Goal: Task Accomplishment & Management: Complete application form

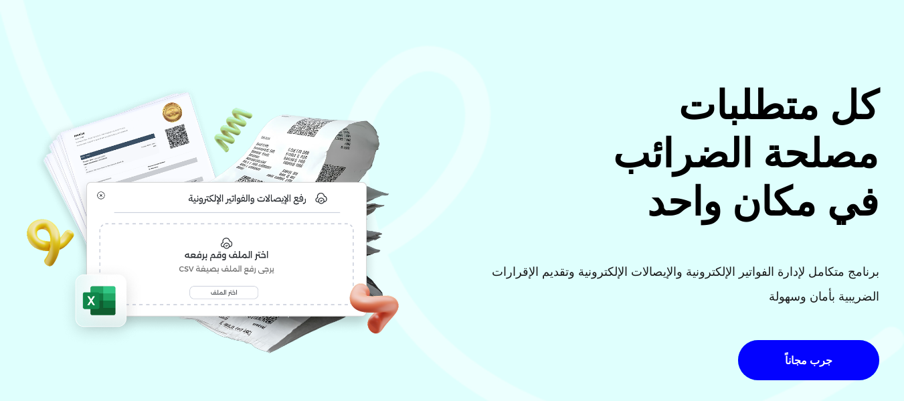
scroll to position [134, 0]
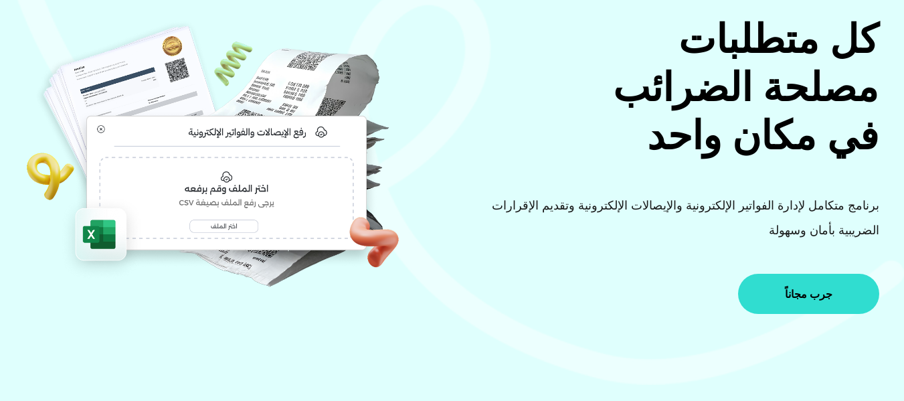
click at [802, 297] on span "جرب مجاناً" at bounding box center [809, 294] width 48 height 11
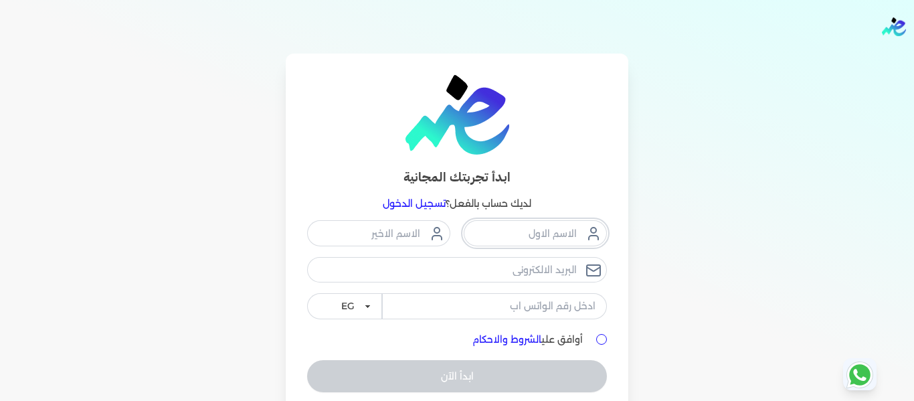
click at [548, 229] on input "text" at bounding box center [535, 232] width 143 height 25
type input "l"
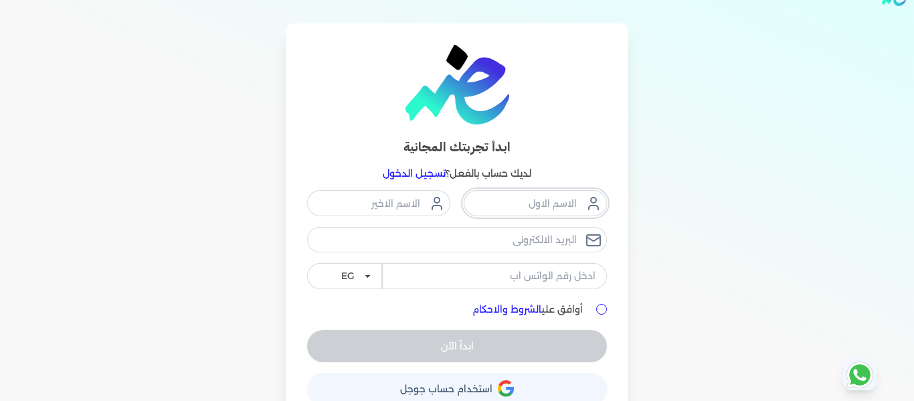
scroll to position [56, 0]
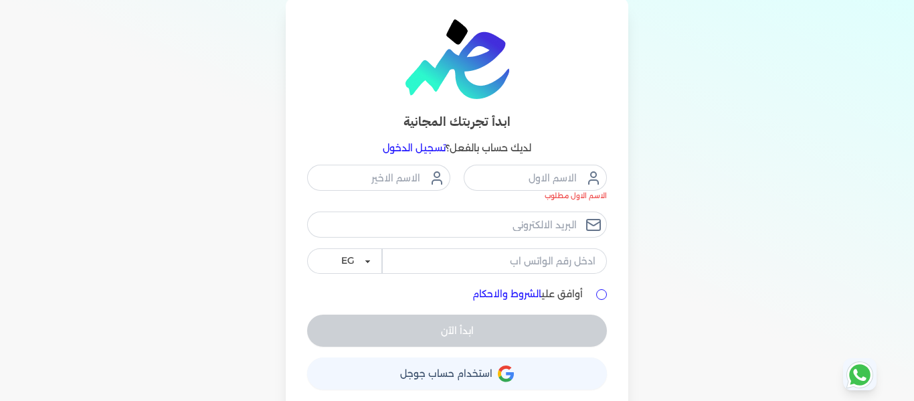
click at [453, 366] on button "حساب استخدام حساب جوجل" at bounding box center [457, 373] width 300 height 32
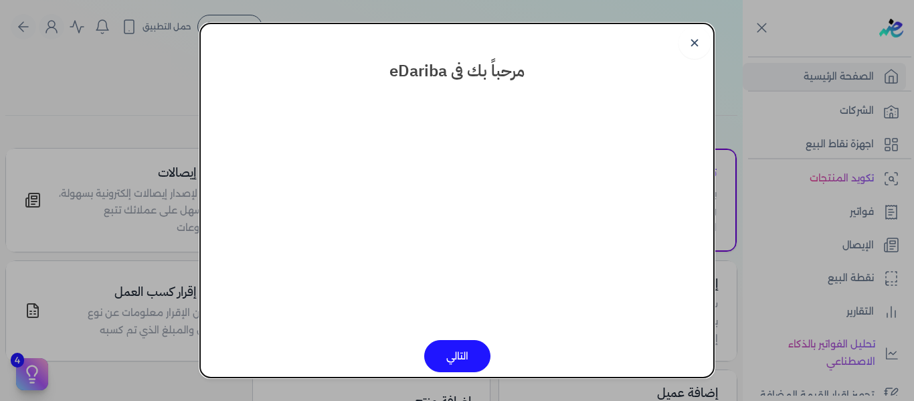
click at [465, 359] on button "التالي" at bounding box center [457, 356] width 66 height 32
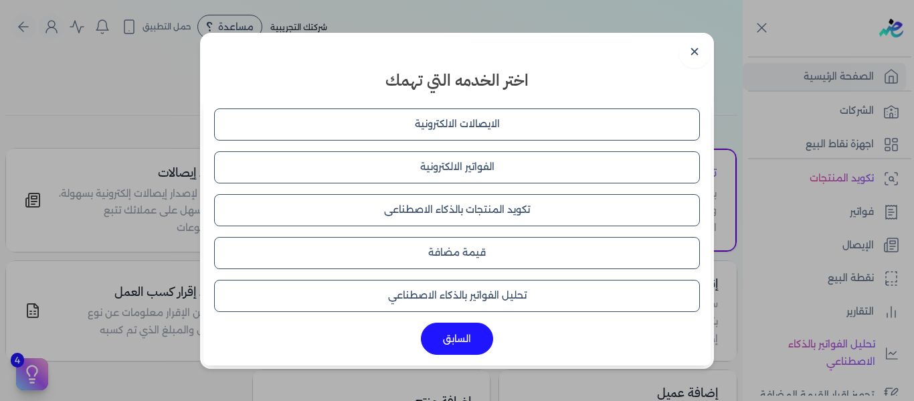
click at [442, 127] on button "الايصالات الالكترونية" at bounding box center [457, 124] width 486 height 32
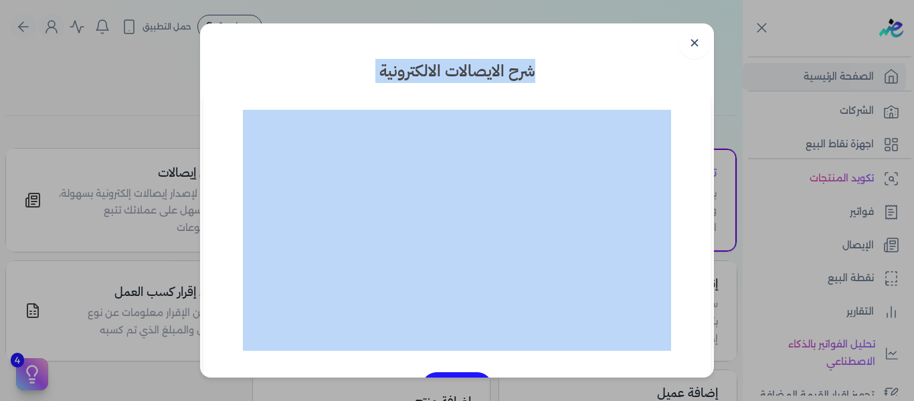
drag, startPoint x: 489, startPoint y: 45, endPoint x: 415, endPoint y: 111, distance: 99.1
click at [137, 21] on dialog "✕ شرح الايصالات الالكترونية السابق" at bounding box center [457, 200] width 914 height 401
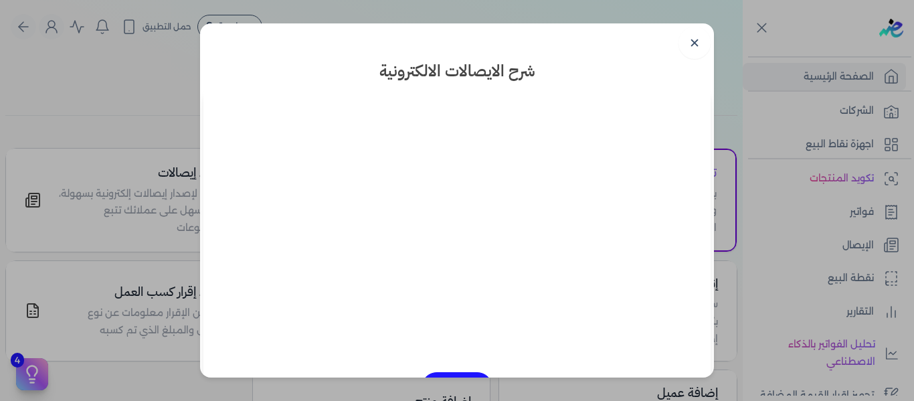
drag, startPoint x: 403, startPoint y: 40, endPoint x: 220, endPoint y: 58, distance: 184.3
click at [220, 58] on div "✕ شرح الايصالات الالكترونية السابق" at bounding box center [457, 200] width 514 height 354
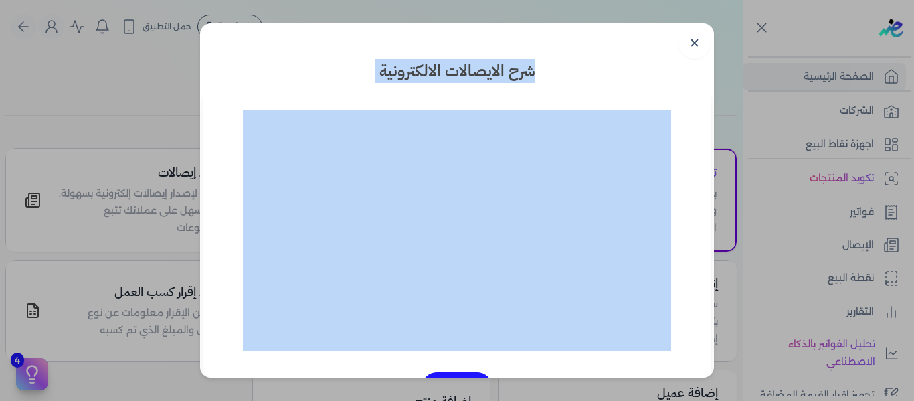
drag, startPoint x: 424, startPoint y: 31, endPoint x: 293, endPoint y: 104, distance: 150.1
click at [293, 104] on div "✕ شرح الايصالات الالكترونية السابق" at bounding box center [457, 200] width 514 height 354
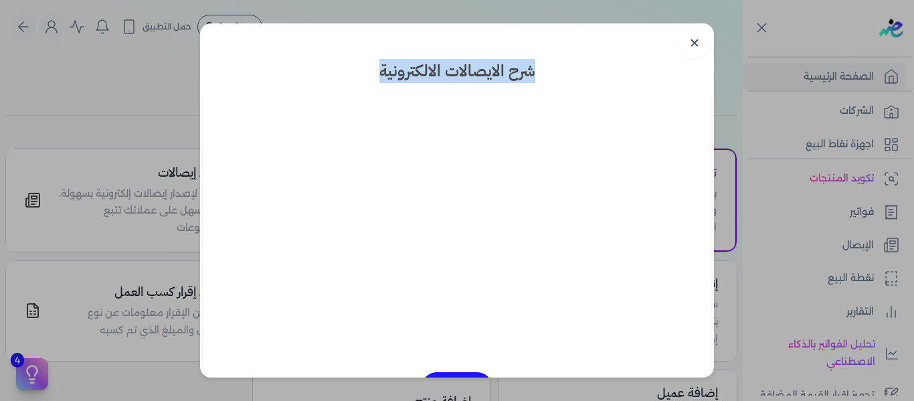
drag, startPoint x: 504, startPoint y: 40, endPoint x: 365, endPoint y: 80, distance: 144.1
click at [365, 80] on div "✕ شرح الايصالات الالكترونية السابق" at bounding box center [457, 200] width 514 height 354
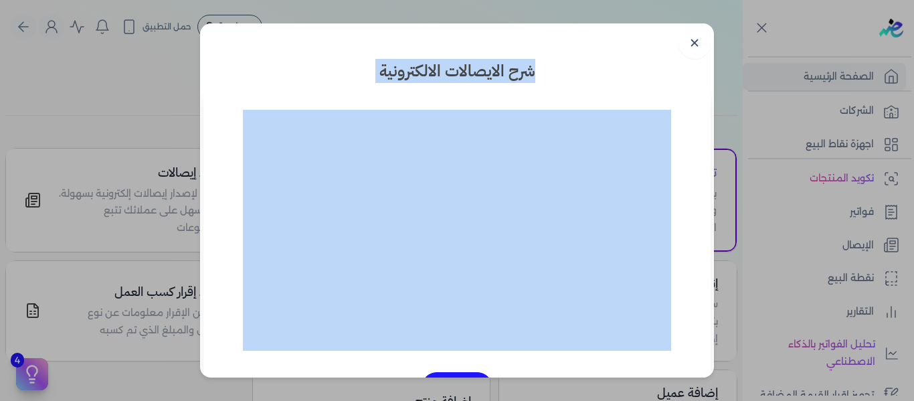
drag, startPoint x: 580, startPoint y: 39, endPoint x: 487, endPoint y: 110, distance: 116.5
click at [143, 45] on dialog "✕ شرح الايصالات الالكترونية السابق" at bounding box center [457, 200] width 914 height 401
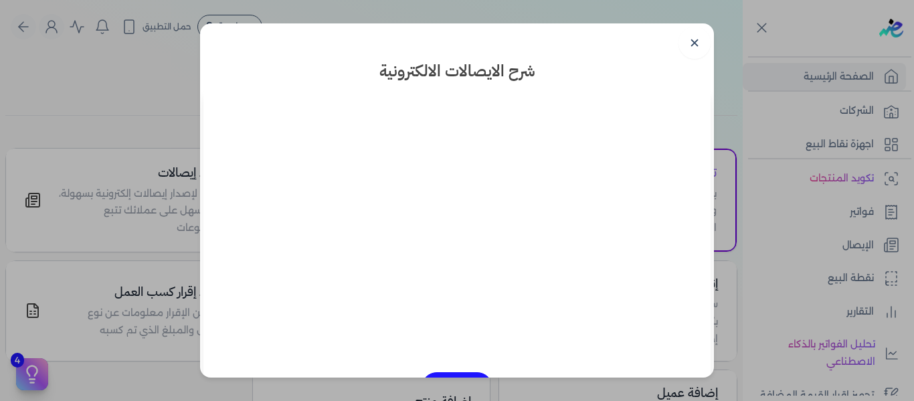
click at [604, 26] on div "✕ شرح الايصالات الالكترونية السابق" at bounding box center [457, 200] width 514 height 354
click at [695, 48] on link "✕" at bounding box center [695, 43] width 32 height 32
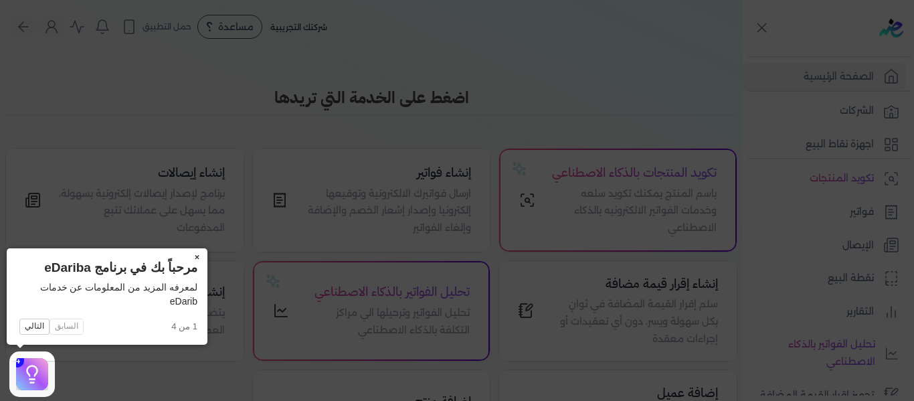
click at [197, 254] on button "×" at bounding box center [196, 257] width 21 height 19
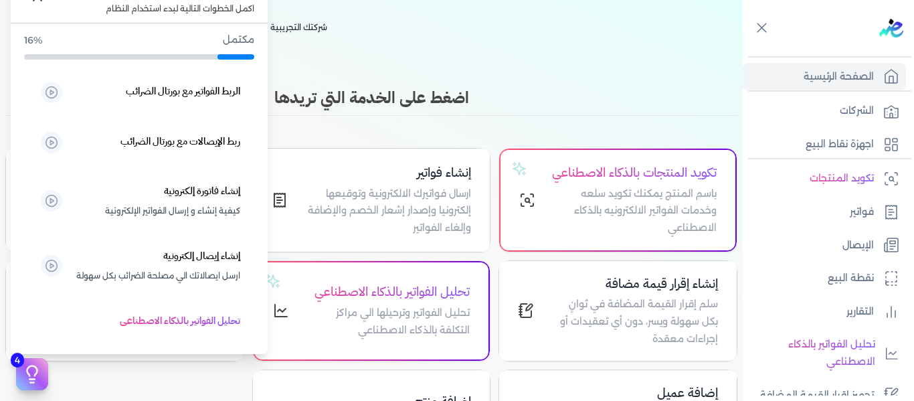
click at [23, 382] on icon at bounding box center [32, 374] width 20 height 20
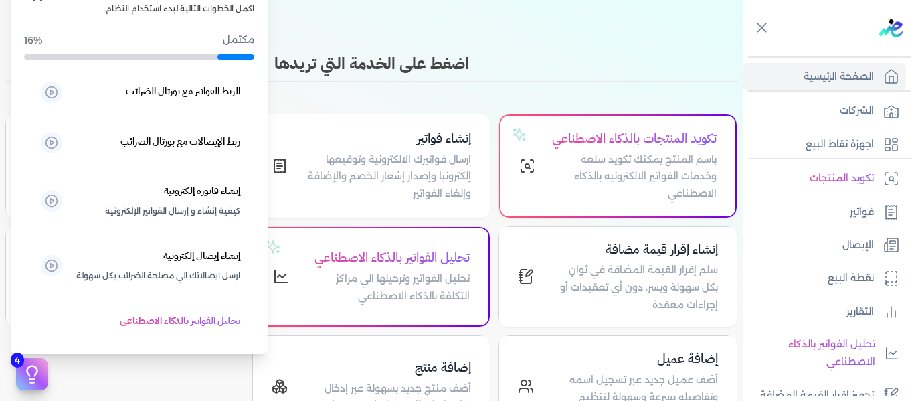
scroll to position [67, 0]
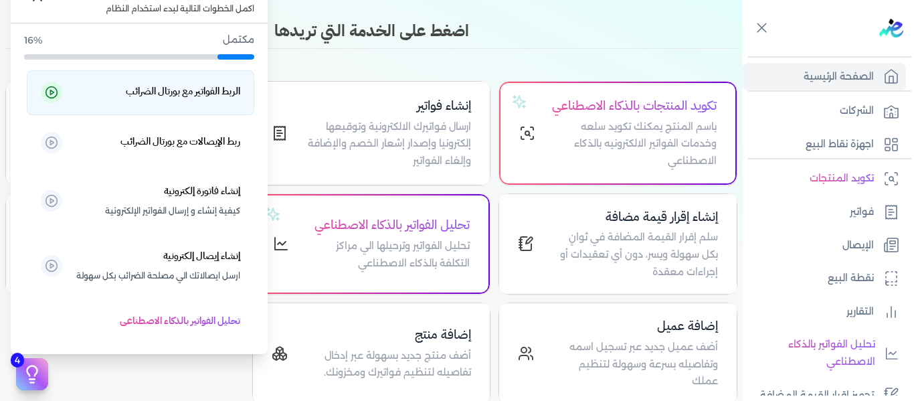
click at [167, 90] on h5 "الربط الفواتير مع بورتال الضرائب" at bounding box center [183, 91] width 114 height 17
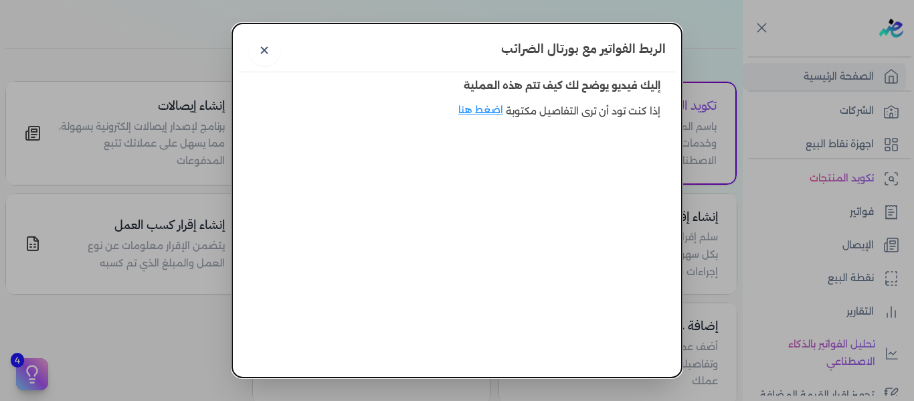
scroll to position [56, 0]
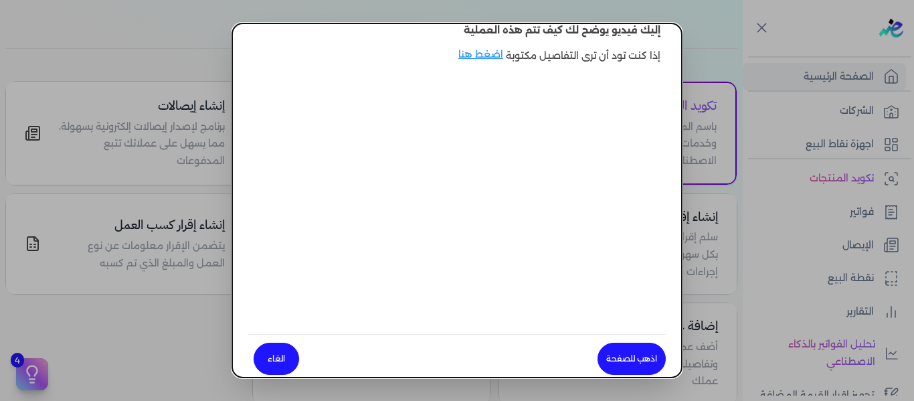
click at [167, 123] on dialog "الربط الفواتير مع بورتال الضرائب ✕ إليك فيديو يوضح لك كيف تتم هذه العملية إذا ك…" at bounding box center [457, 200] width 914 height 401
click at [288, 346] on link "الغاء" at bounding box center [277, 359] width 46 height 32
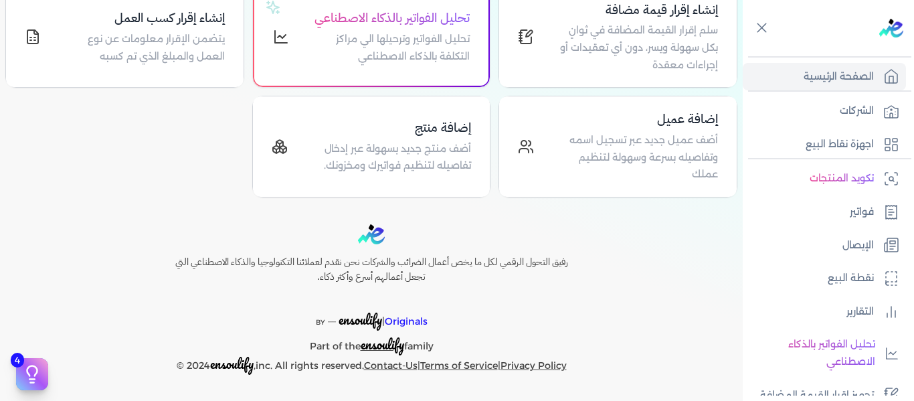
scroll to position [293, 0]
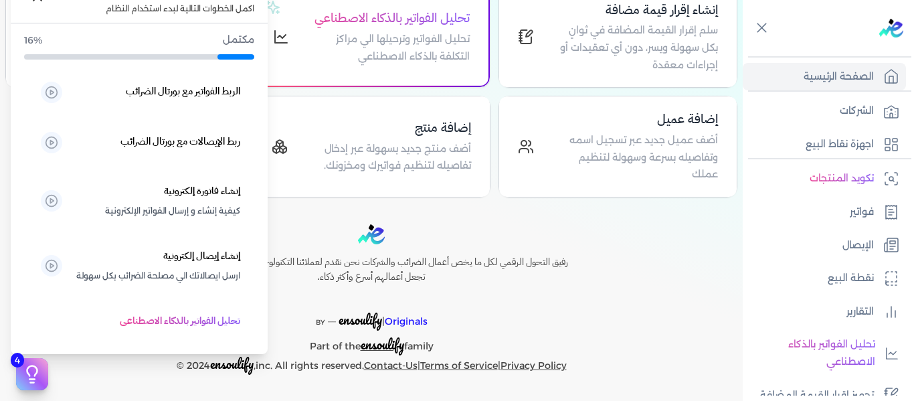
click at [24, 388] on button "4" at bounding box center [32, 374] width 32 height 32
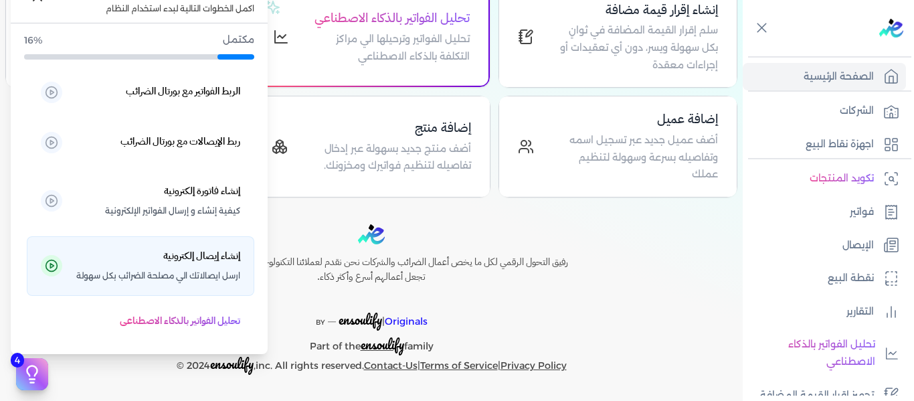
click at [210, 284] on span "ارسل ايصالاتك الي مصلحة الضرائب بكل سهولة" at bounding box center [158, 275] width 164 height 17
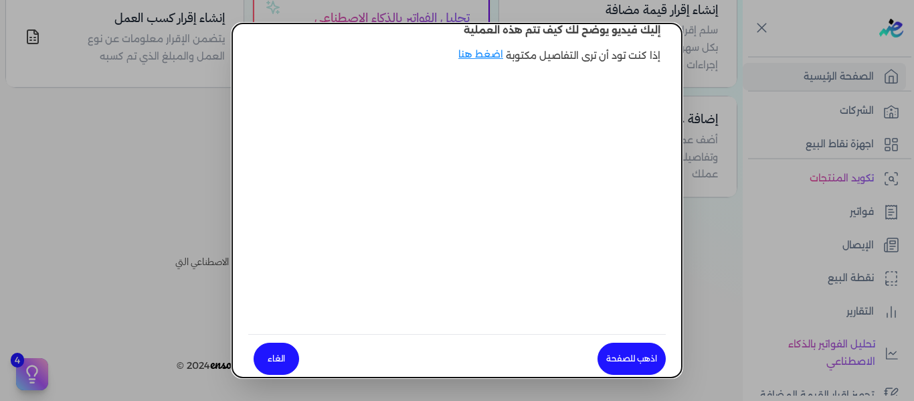
click at [290, 350] on link "الغاء" at bounding box center [277, 359] width 46 height 32
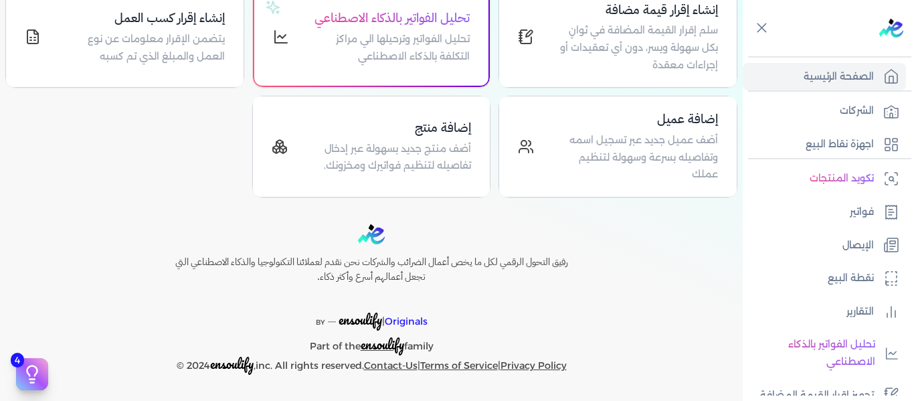
click at [10, 383] on div "Toggle Navigation الاسعار العمولات مساعدة خدمة العملاء دليل المستخدم تسجيل الدخ…" at bounding box center [371, 200] width 743 height 401
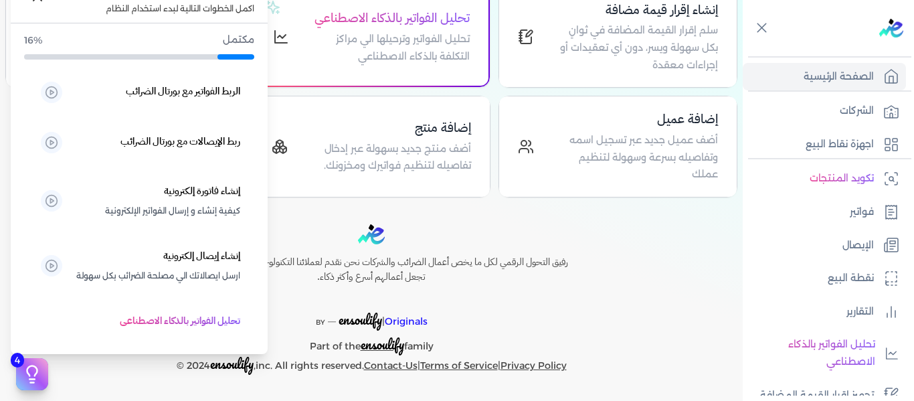
click at [26, 380] on icon at bounding box center [32, 374] width 20 height 20
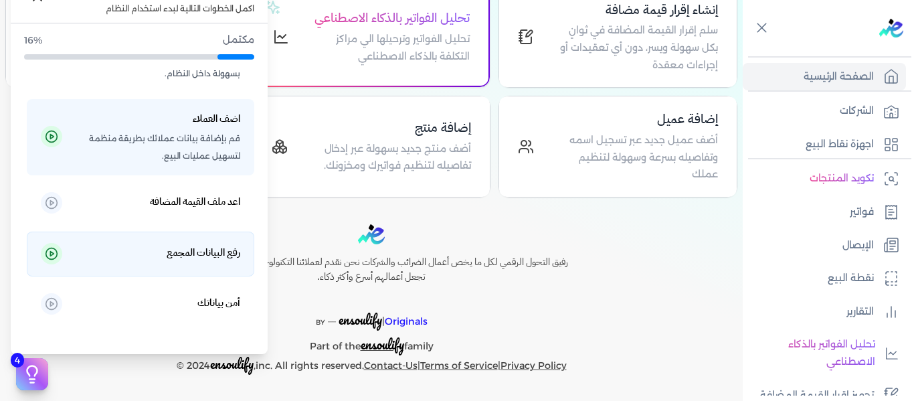
scroll to position [384, 0]
